Goal: Transaction & Acquisition: Purchase product/service

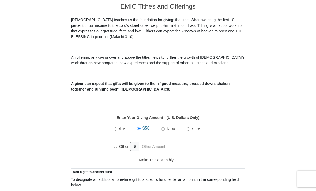
scroll to position [146, 0]
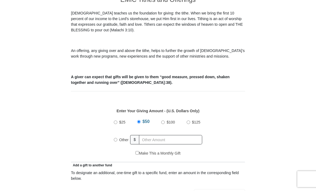
click at [116, 145] on div "Other" at bounding box center [122, 140] width 17 height 12
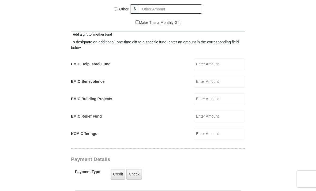
click at [223, 66] on input "EMIC Help Israel Fund" at bounding box center [219, 65] width 51 height 12
type input "20.00"
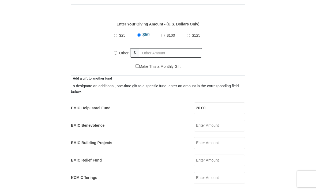
scroll to position [233, 0]
click at [116, 55] on input "Other" at bounding box center [115, 52] width 3 height 3
radio input "true"
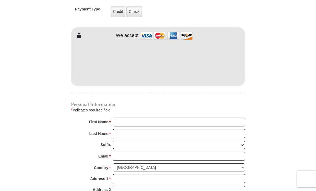
scroll to position [439, 0]
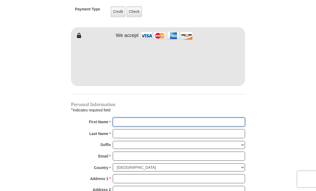
click at [128, 124] on input "First Name *" at bounding box center [179, 122] width 132 height 9
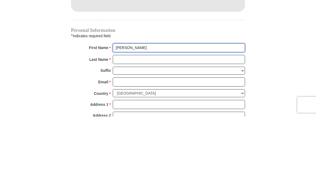
type input "[PERSON_NAME]"
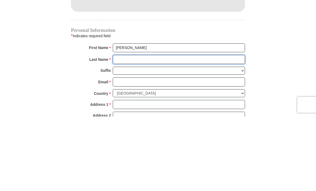
click at [134, 129] on input "Last Name *" at bounding box center [179, 133] width 132 height 9
type input "Brown"
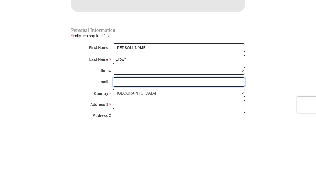
click at [128, 152] on input "Email *" at bounding box center [179, 156] width 132 height 9
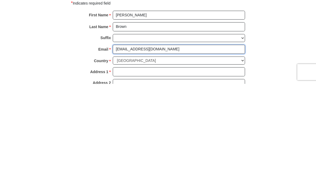
type input "[EMAIL_ADDRESS][DOMAIN_NAME]"
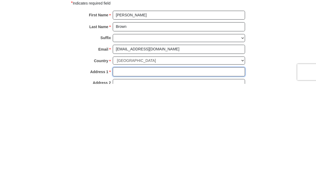
click at [144, 174] on input "Address 1 *" at bounding box center [179, 178] width 132 height 9
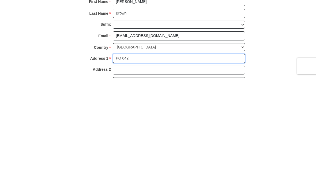
scroll to position [451, 0]
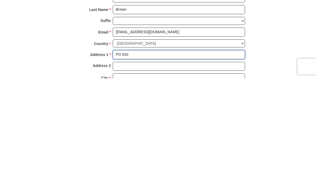
type input "PO 642"
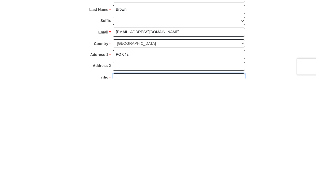
click at [161, 186] on input "City *" at bounding box center [179, 190] width 132 height 9
type input "Tenino"
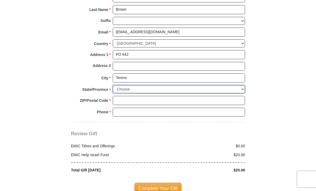
click at [151, 87] on select "Choose [US_STATE] [US_STATE] [US_STATE] [US_STATE] [US_STATE] Armed Forces Amer…" at bounding box center [179, 89] width 132 height 8
select select "WA"
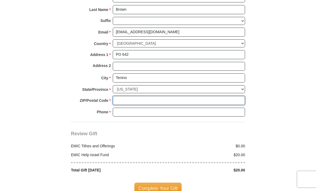
click at [175, 100] on input "ZIP/Postal Code *" at bounding box center [179, 100] width 132 height 9
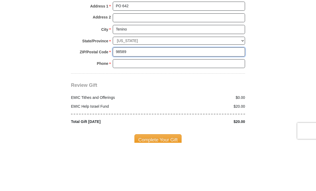
type input "98589"
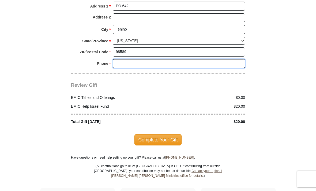
click at [129, 63] on input "Phone * *" at bounding box center [179, 63] width 132 height 9
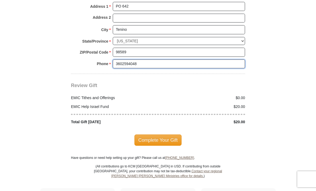
type input "3602594048"
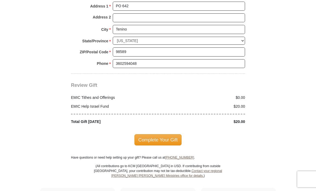
click at [173, 135] on span "Complete Your Gift" at bounding box center [157, 139] width 47 height 11
